Goal: Transaction & Acquisition: Purchase product/service

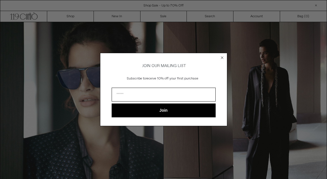
click at [123, 14] on div "Close dialog JOIN OUR MAILING LIST Subscribe to receive 10% off your first purc…" at bounding box center [163, 89] width 327 height 179
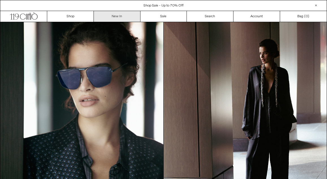
click at [122, 15] on link "New In" at bounding box center [117, 16] width 47 height 11
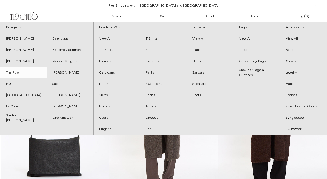
click at [18, 72] on link "The Row" at bounding box center [23, 72] width 46 height 11
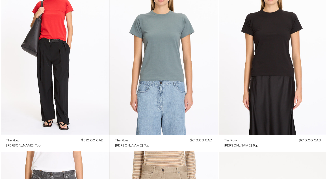
scroll to position [3110, 0]
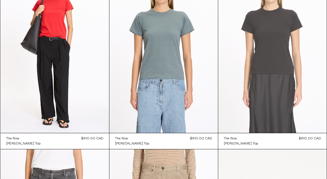
click at [265, 70] on at bounding box center [272, 51] width 109 height 163
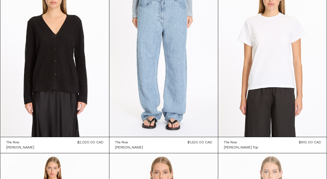
scroll to position [2924, 0]
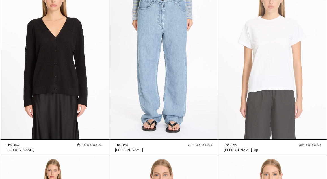
click at [281, 60] on at bounding box center [272, 58] width 109 height 163
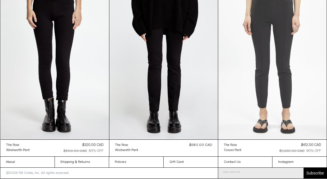
scroll to position [5796, 0]
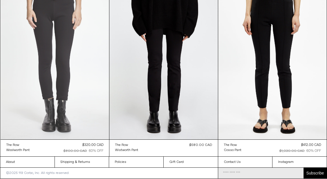
click at [48, 63] on at bounding box center [55, 58] width 109 height 163
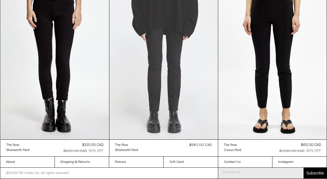
click at [169, 77] on at bounding box center [163, 58] width 109 height 163
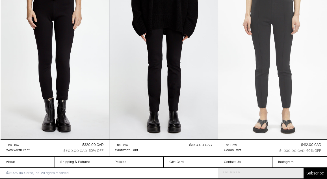
click at [258, 73] on at bounding box center [272, 58] width 109 height 163
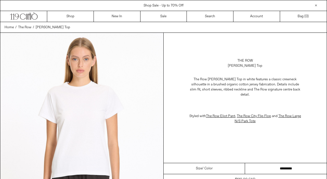
click at [273, 164] on select "**********" at bounding box center [286, 168] width 82 height 11
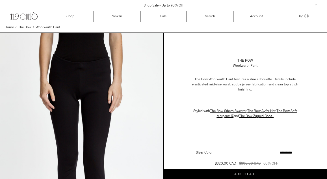
click at [265, 156] on select "**********" at bounding box center [286, 152] width 82 height 11
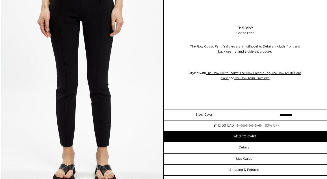
scroll to position [86, 0]
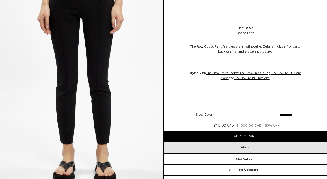
click at [249, 149] on h3 "Details" at bounding box center [244, 148] width 11 height 4
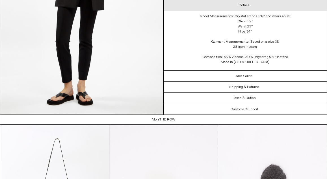
scroll to position [1145, 0]
